Goal: Navigation & Orientation: Find specific page/section

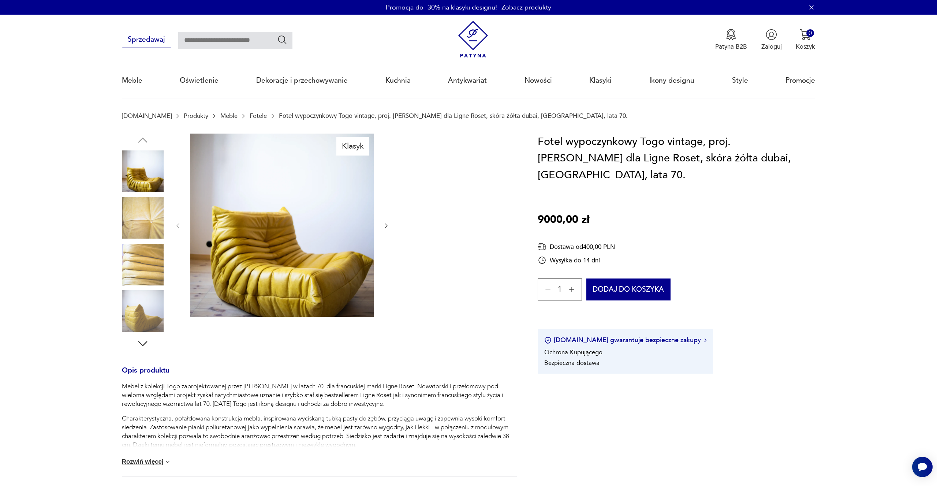
click at [477, 43] on img at bounding box center [473, 39] width 37 height 37
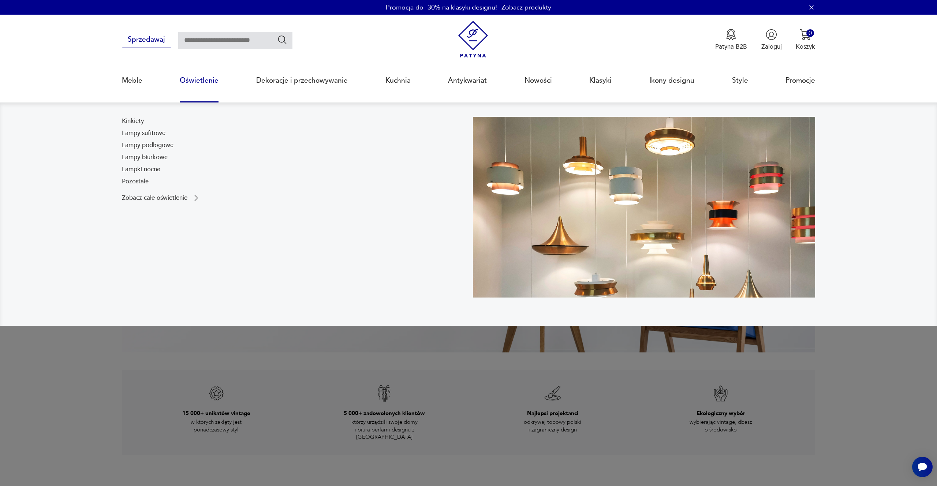
click at [200, 81] on link "Oświetlenie" at bounding box center [199, 81] width 39 height 34
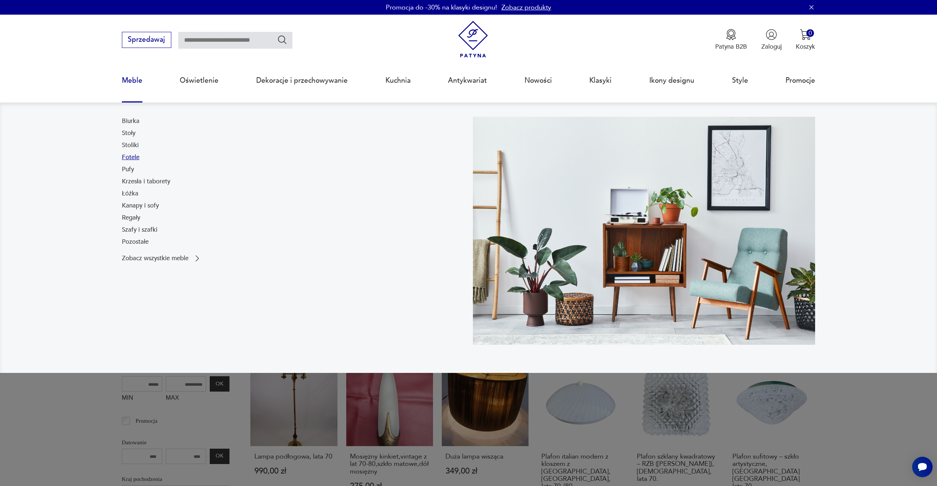
click at [133, 158] on link "Fotele" at bounding box center [131, 157] width 18 height 9
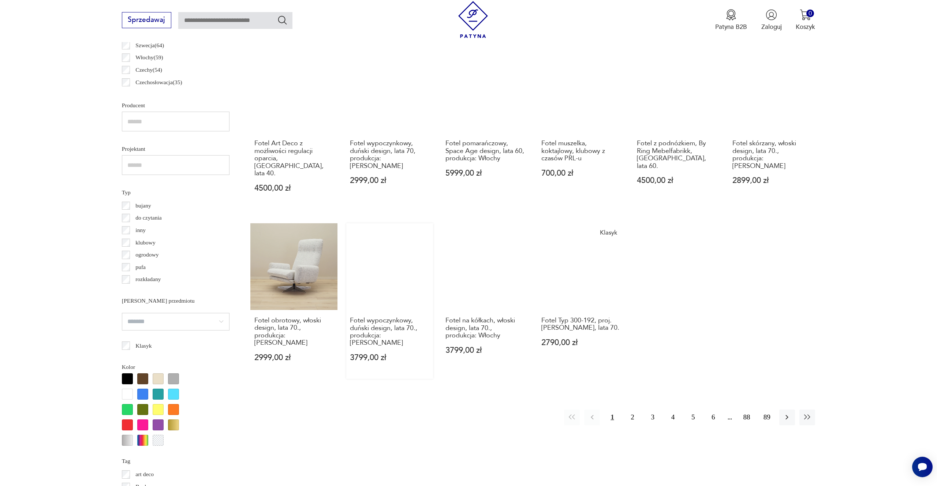
scroll to position [503, 0]
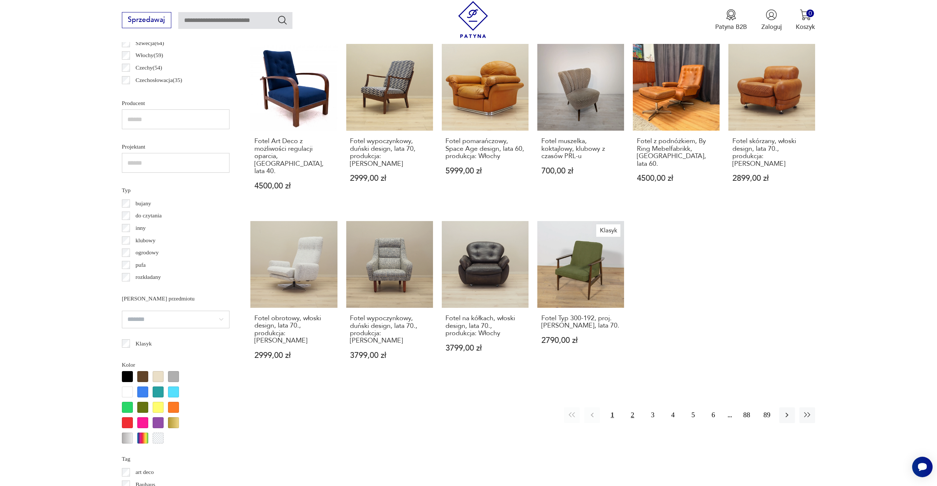
click at [633, 407] on button "2" at bounding box center [633, 415] width 16 height 16
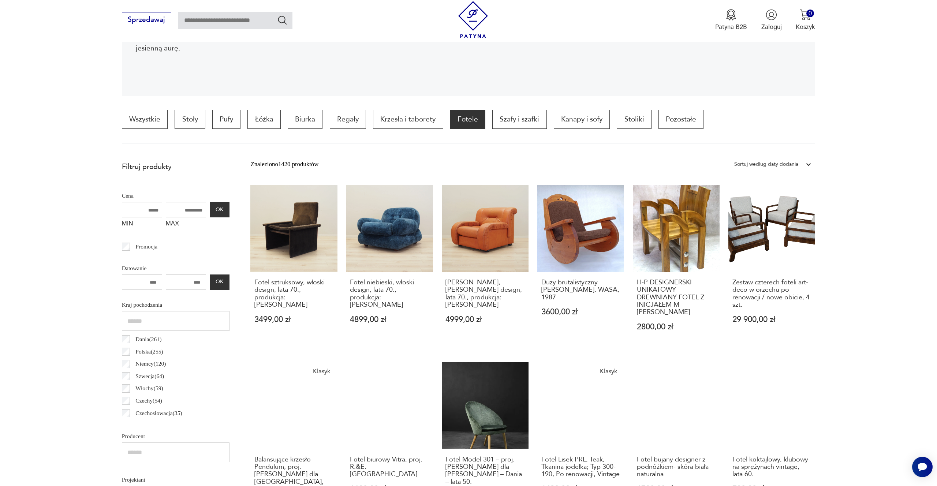
scroll to position [133, 0]
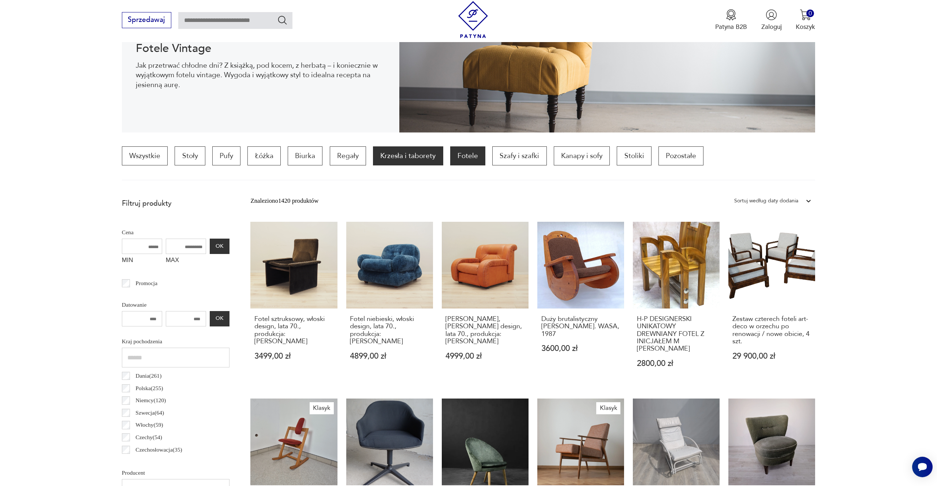
click at [419, 158] on p "Krzesła i taborety" at bounding box center [408, 155] width 70 height 19
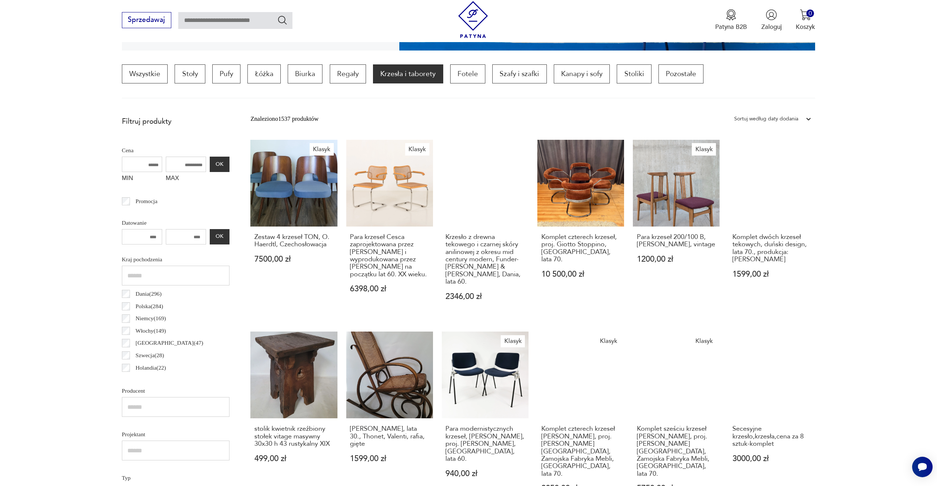
scroll to position [216, 0]
